Goal: Information Seeking & Learning: Understand process/instructions

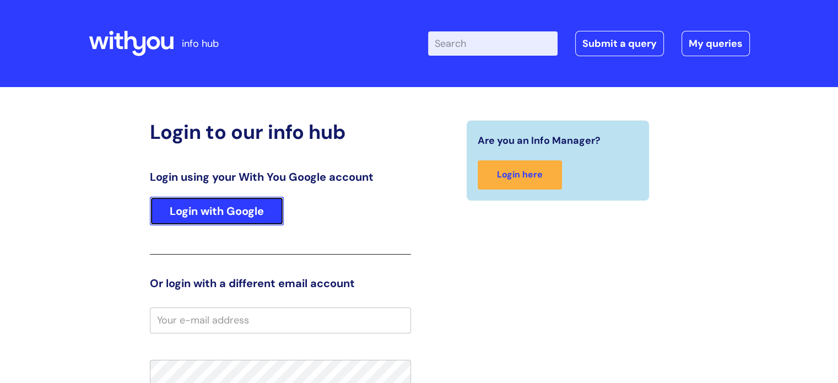
click at [203, 215] on link "Login with Google" at bounding box center [217, 211] width 134 height 29
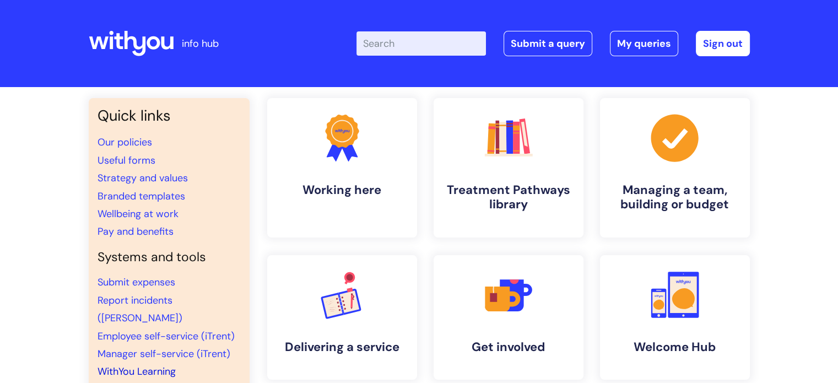
click at [140, 365] on link "WithYou Learning" at bounding box center [137, 371] width 78 height 13
click at [137, 365] on link "WithYou Learning" at bounding box center [137, 371] width 78 height 13
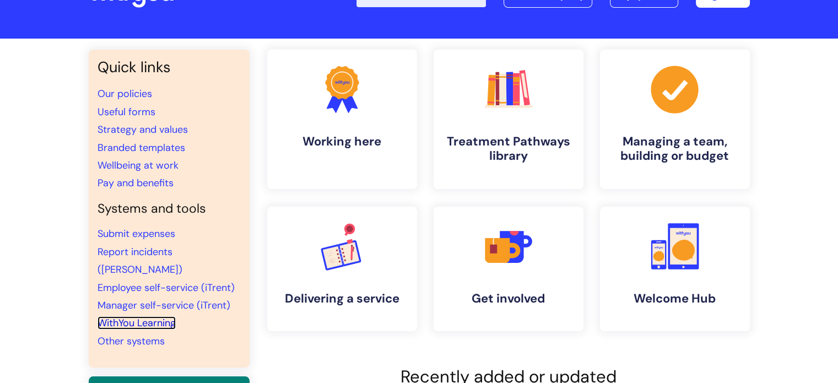
scroll to position [55, 0]
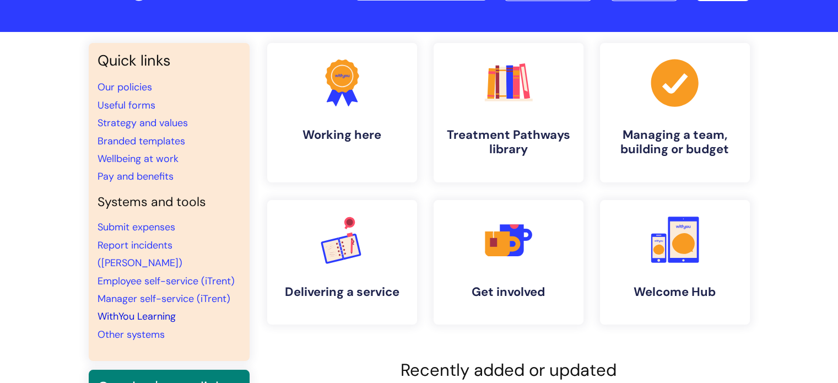
click at [141, 310] on link "WithYou Learning" at bounding box center [137, 316] width 78 height 13
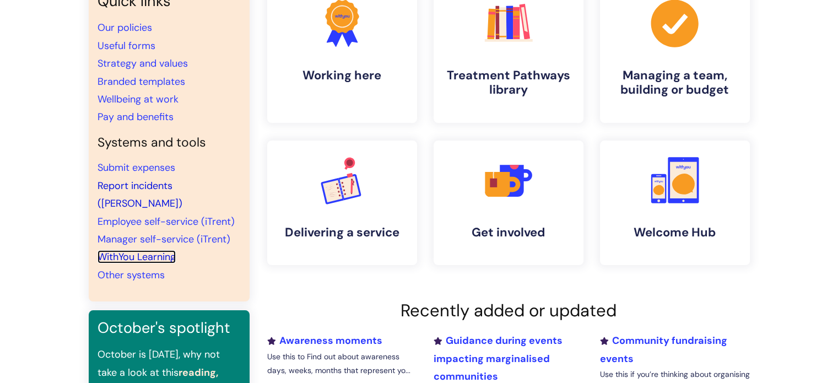
scroll to position [165, 0]
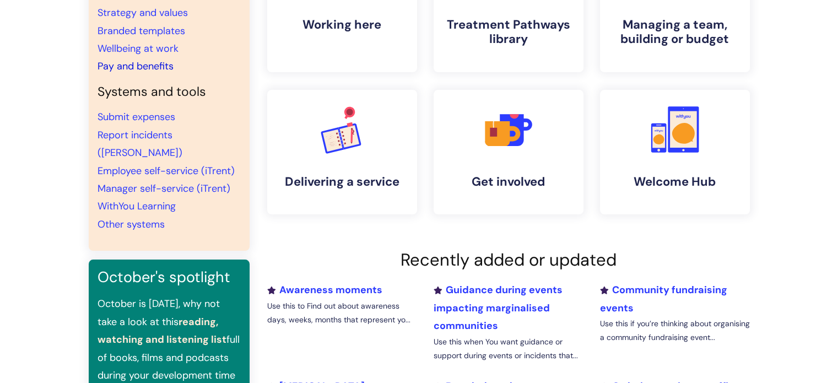
click at [139, 66] on link "Pay and benefits" at bounding box center [136, 66] width 76 height 13
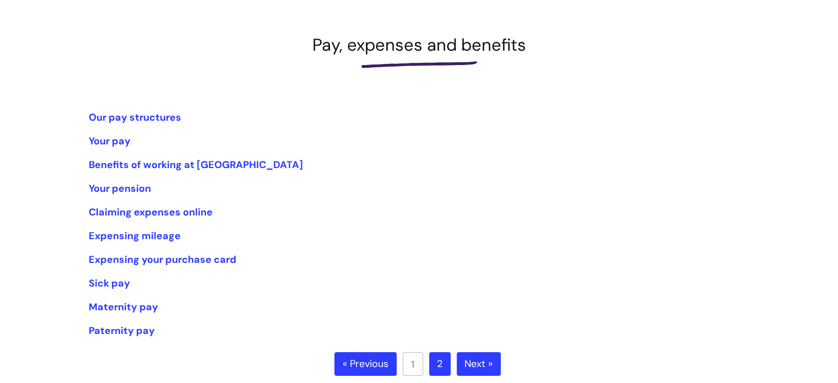
scroll to position [276, 0]
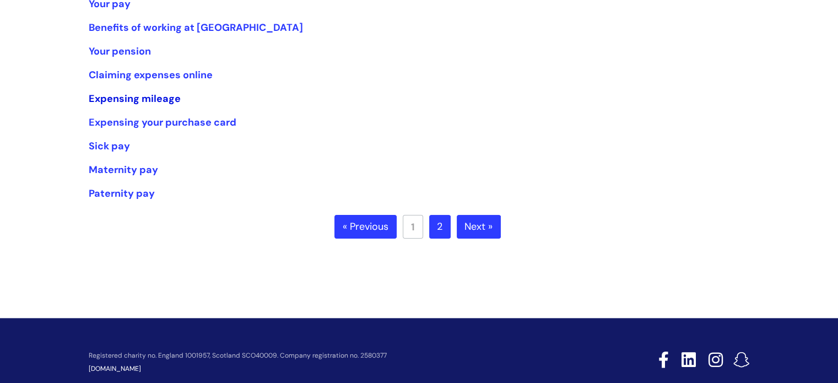
click at [140, 96] on link "Expensing mileage" at bounding box center [135, 98] width 92 height 13
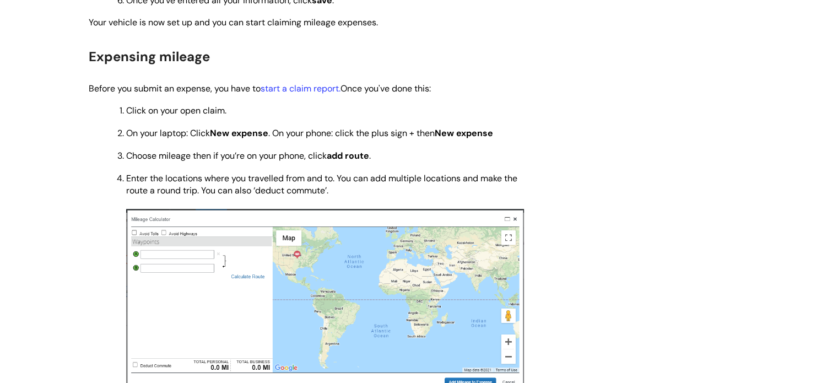
scroll to position [1213, 0]
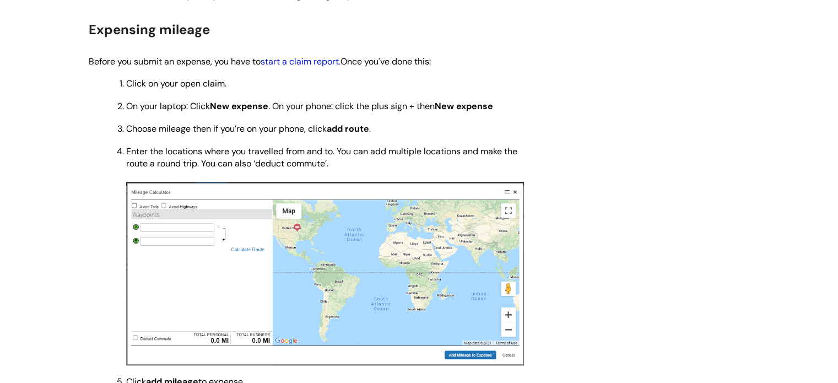
click at [301, 66] on link "start a claim report." at bounding box center [301, 62] width 80 height 12
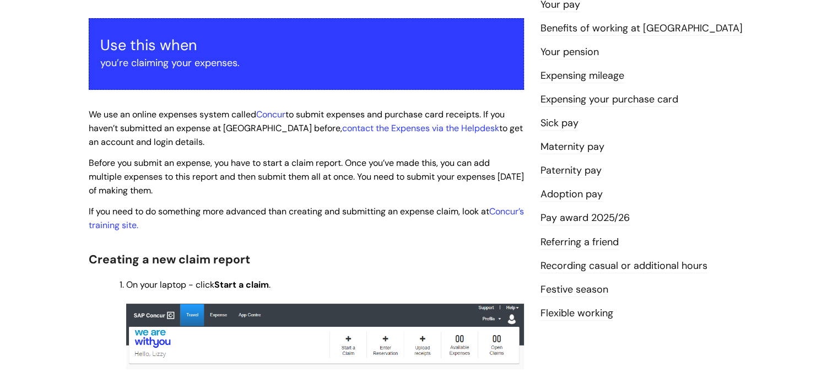
scroll to position [221, 0]
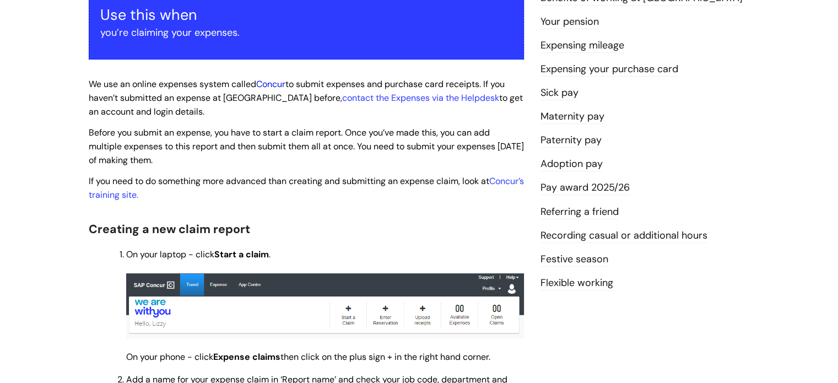
click at [280, 79] on link "Concur" at bounding box center [270, 84] width 29 height 12
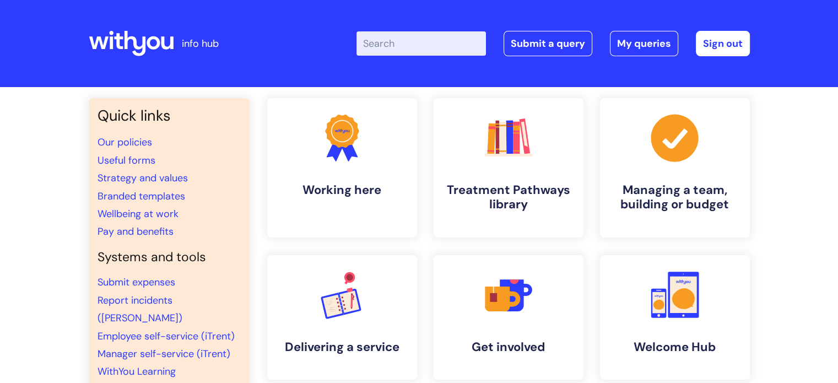
click at [413, 55] on input "Enter your search term here..." at bounding box center [422, 43] width 130 height 24
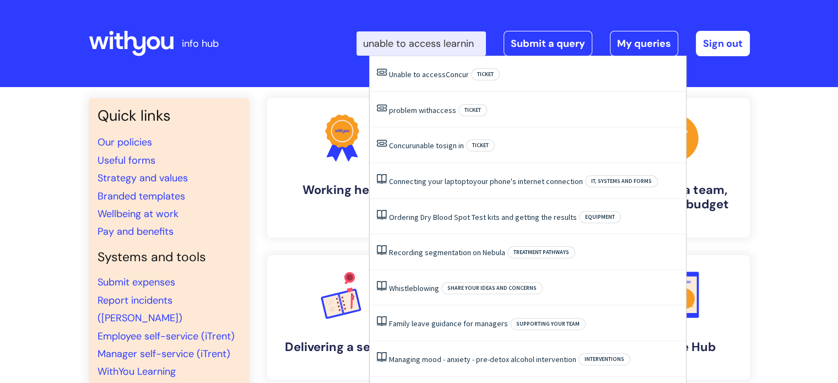
type input "unable to access learning"
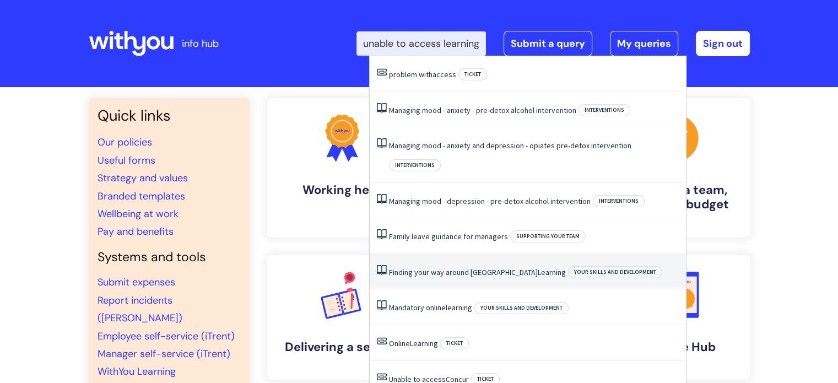
click at [568, 266] on span "Your skills and development" at bounding box center [615, 272] width 94 height 12
